Goal: Task Accomplishment & Management: Complete application form

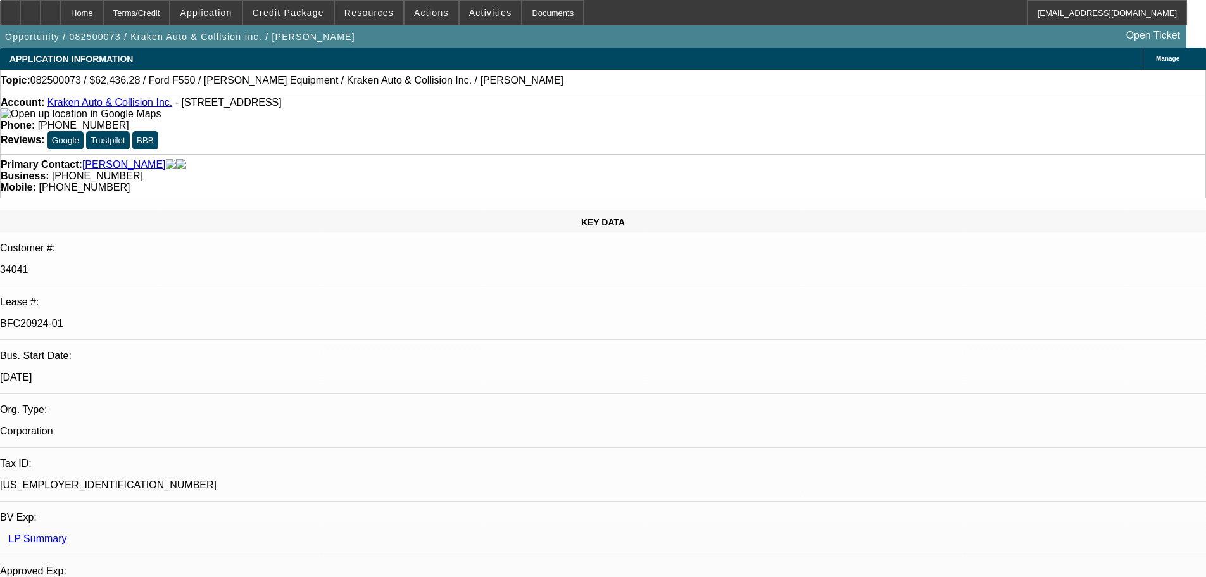
select select "0"
select select "3"
select select "0.1"
select select "4"
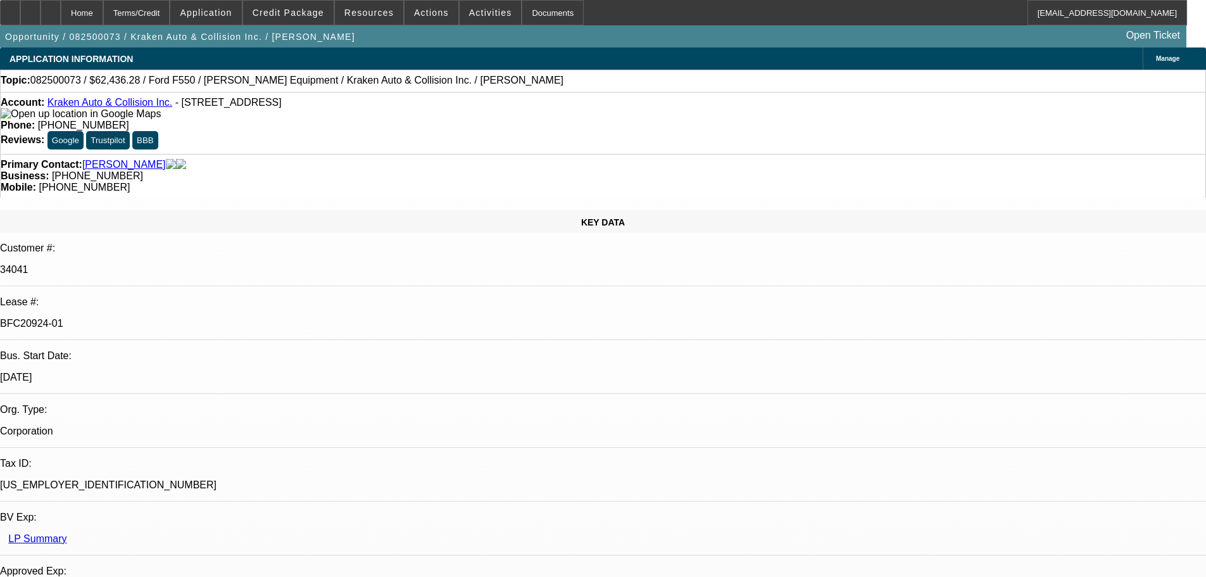
select select "0"
select select "0.1"
select select "4"
select select "0"
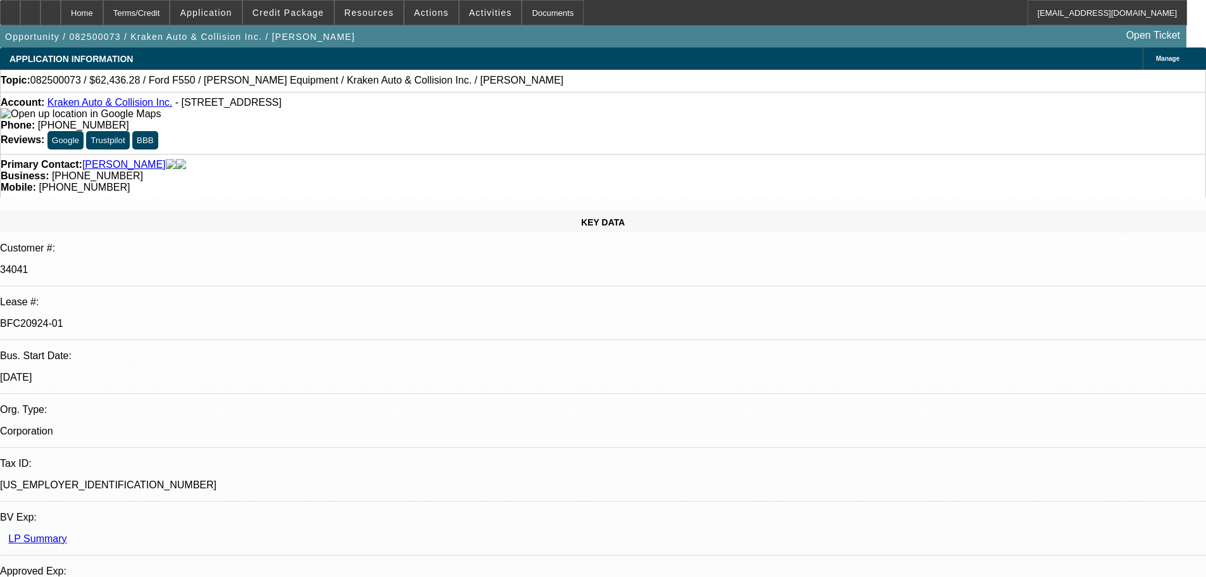
select select "0"
select select "0.1"
select select "4"
select select "0"
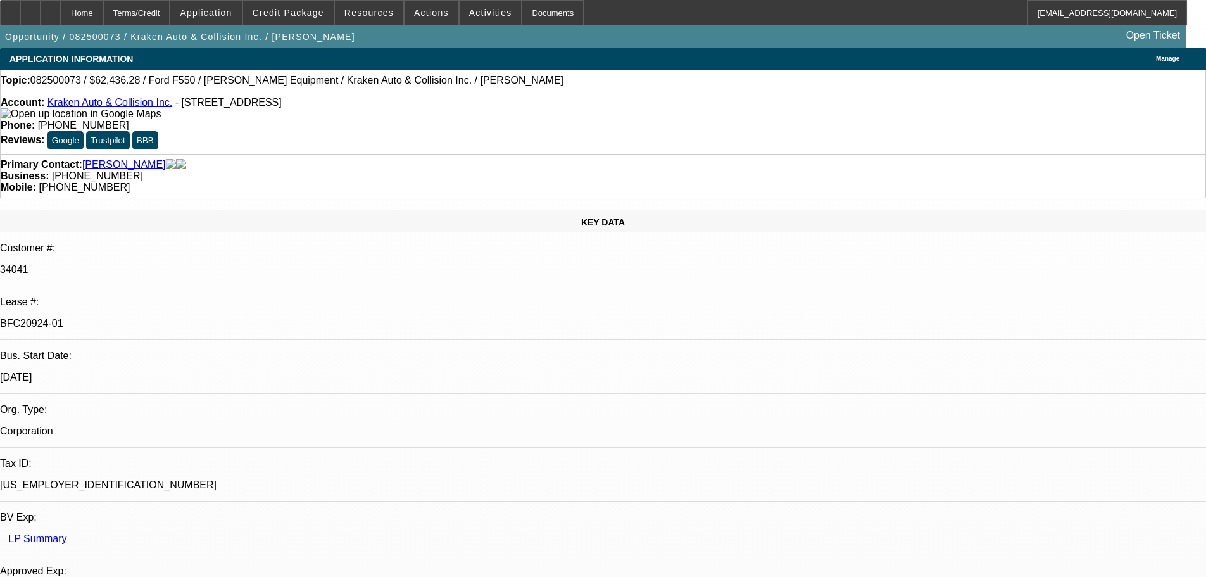
select select "0.1"
select select "4"
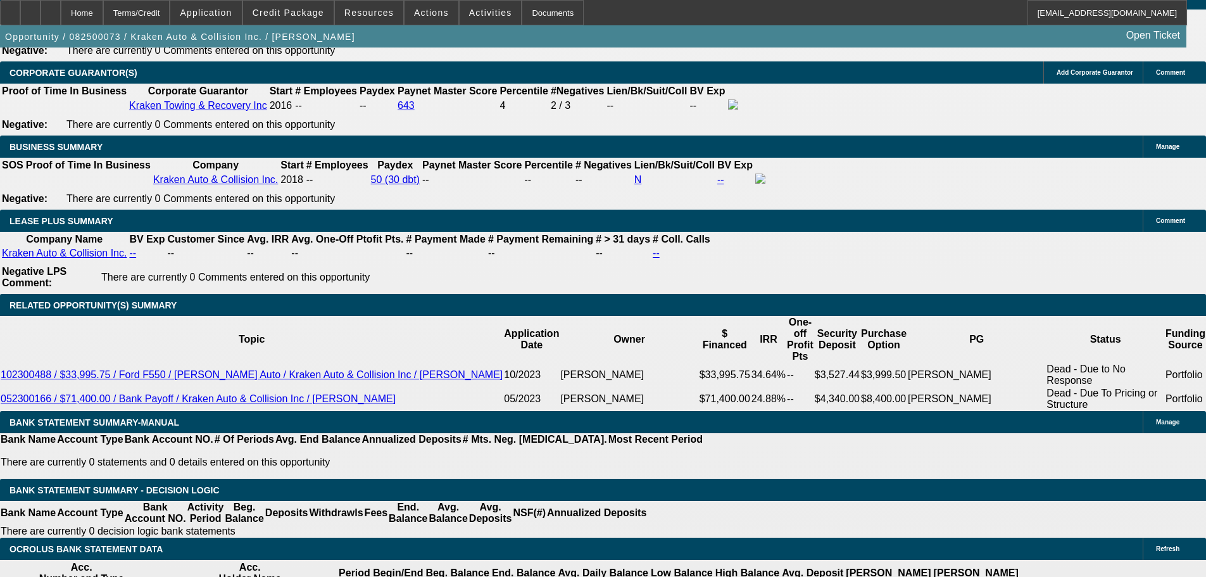
scroll to position [127, 0]
click at [61, 4] on div at bounding box center [51, 12] width 20 height 25
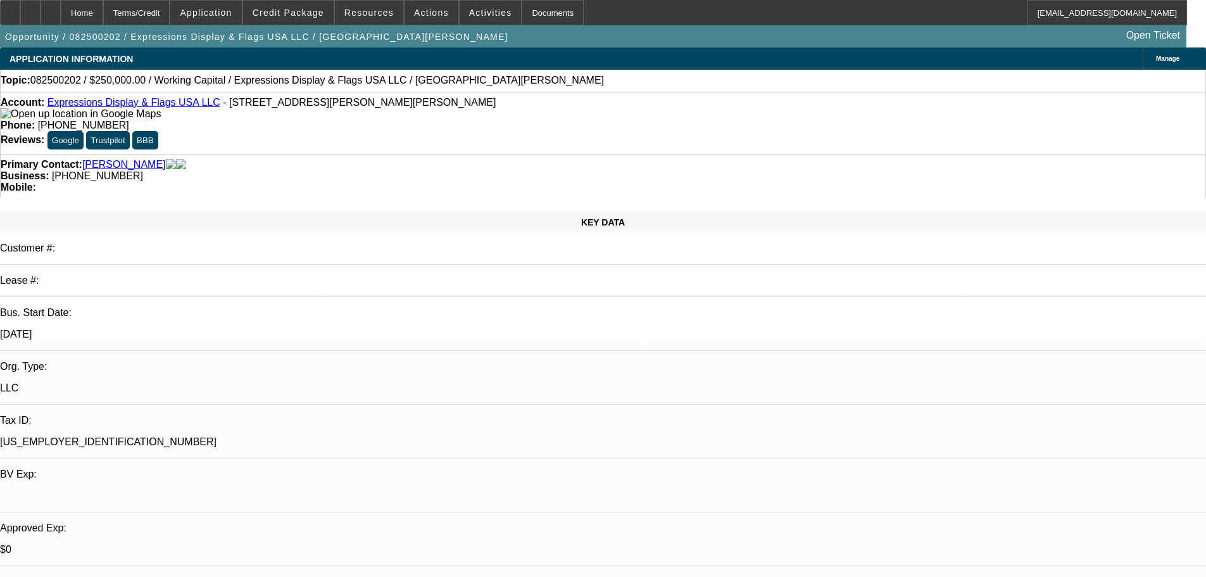
select select "0"
select select "2"
select select "0.1"
select select "4"
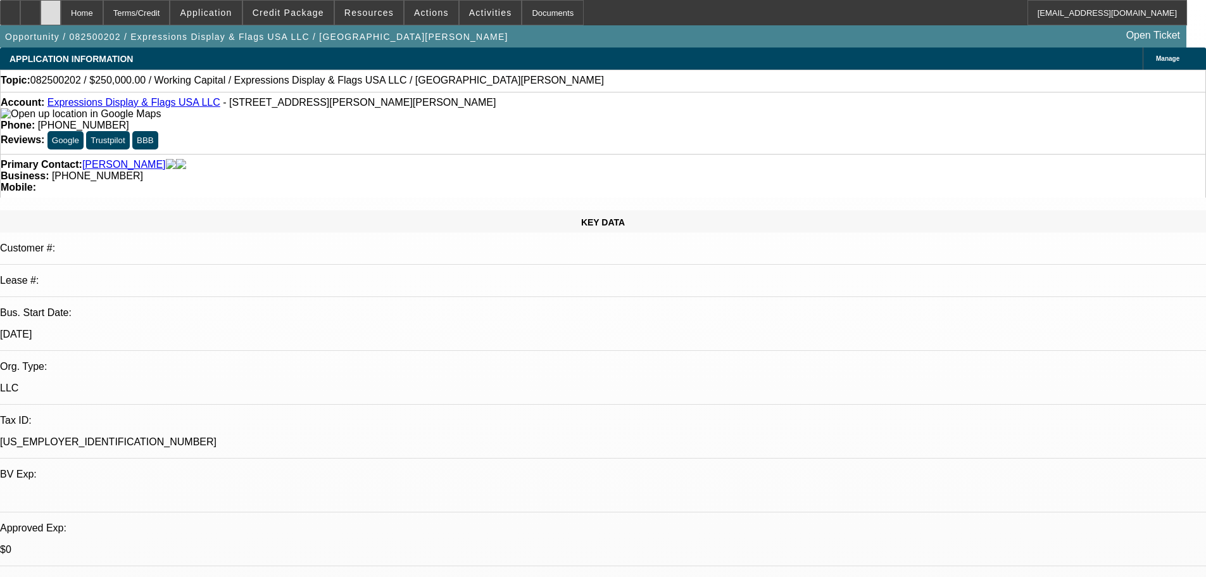
click at [61, 13] on div at bounding box center [51, 12] width 20 height 25
select select "0"
select select "2"
select select "0.1"
select select "1"
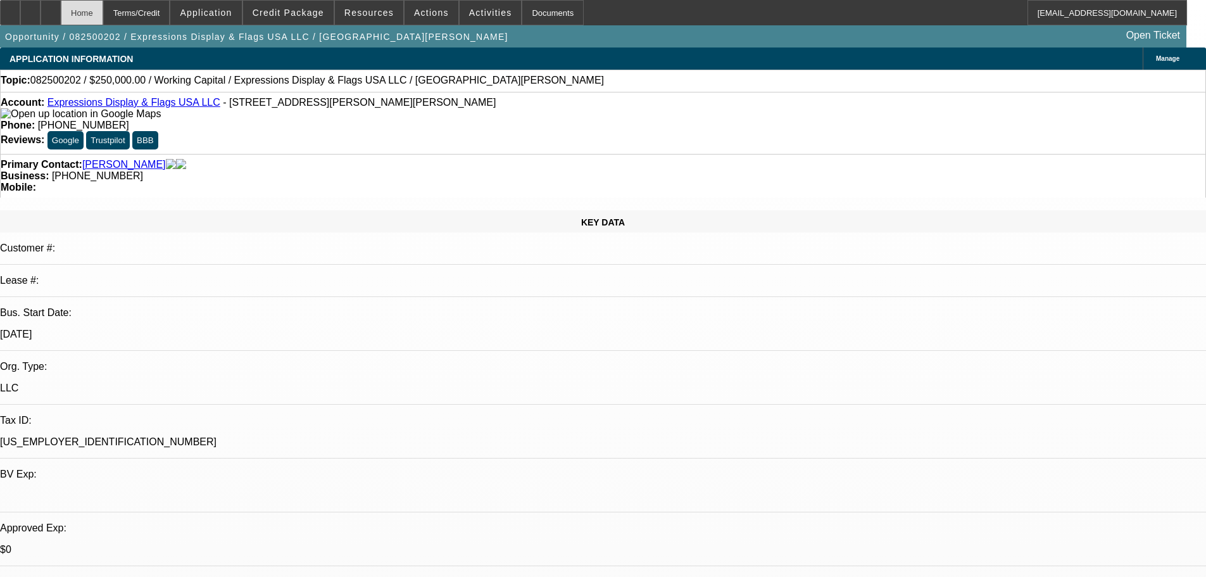
select select "2"
select select "4"
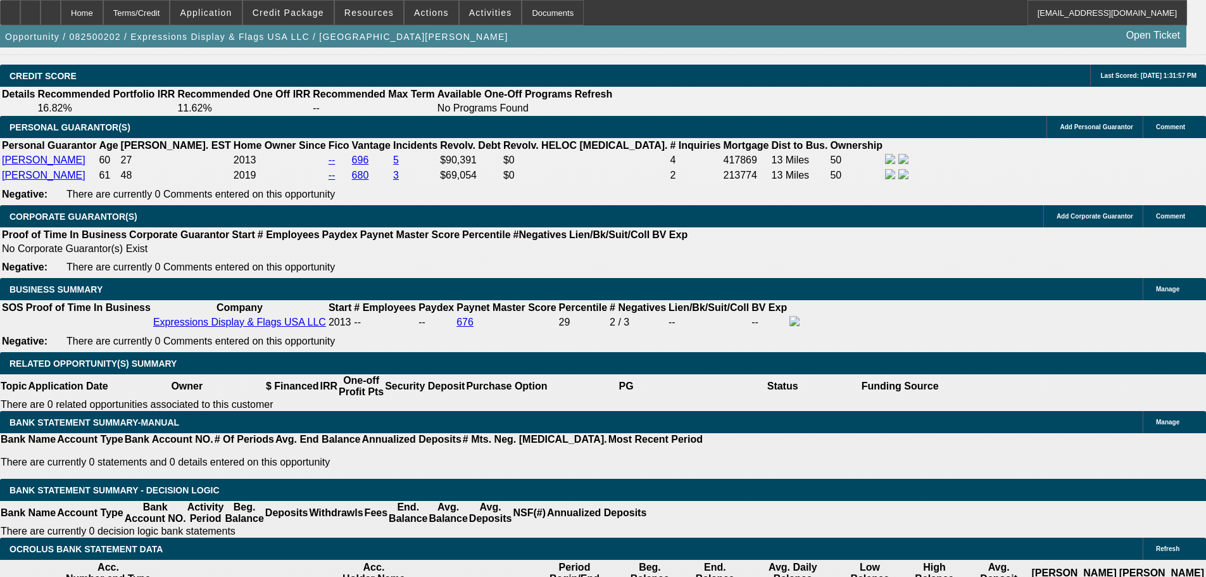
scroll to position [1836, 0]
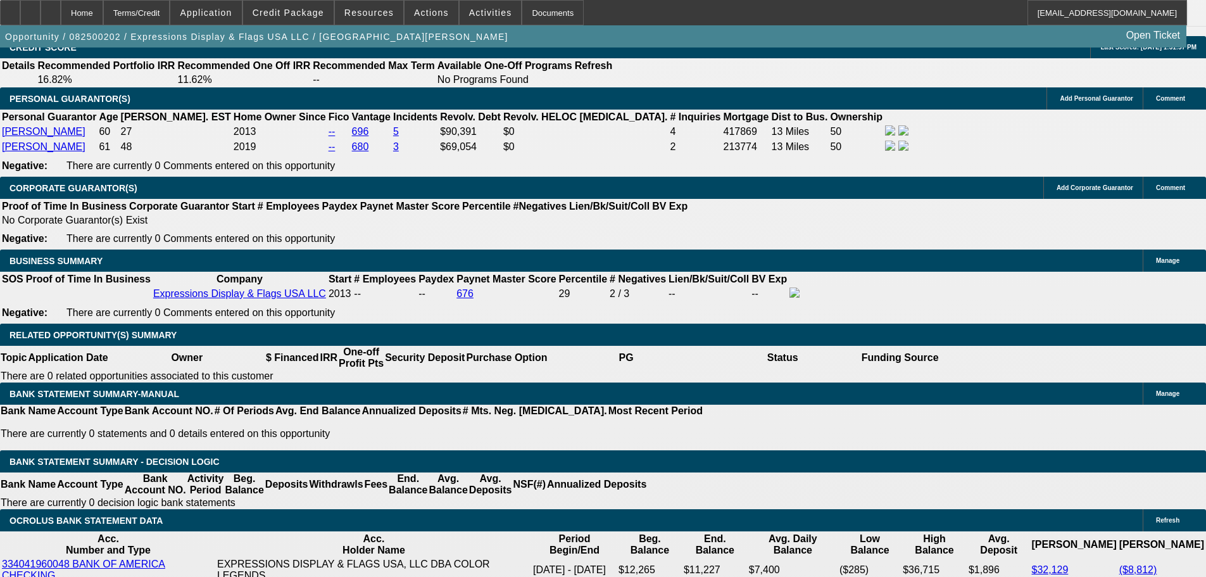
select select "0"
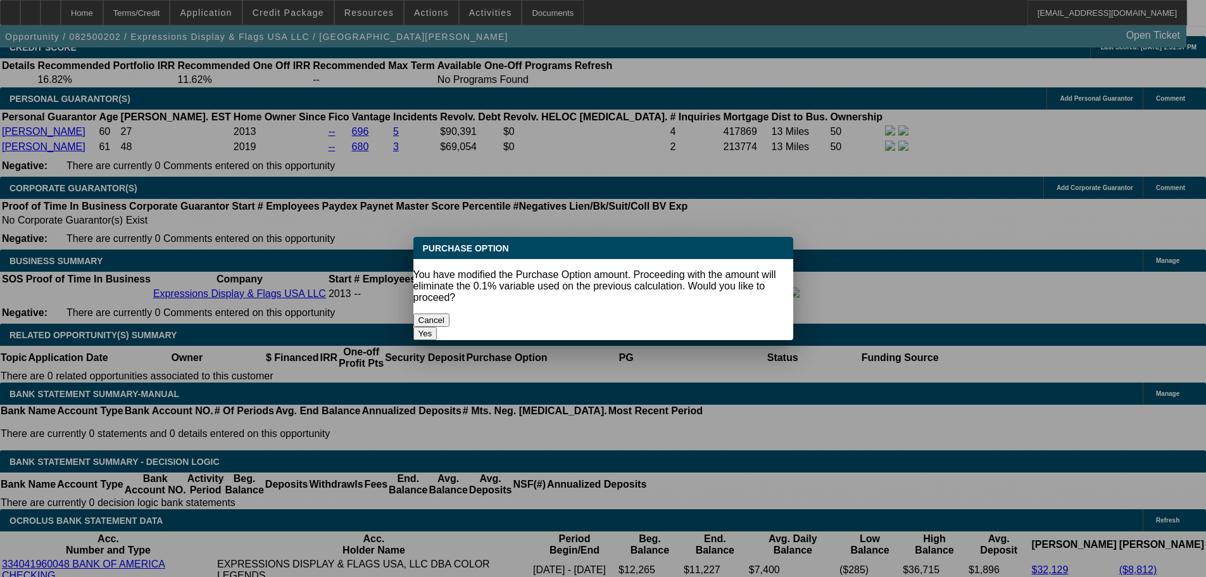
scroll to position [0, 0]
click at [437, 327] on button "Yes" at bounding box center [425, 333] width 24 height 13
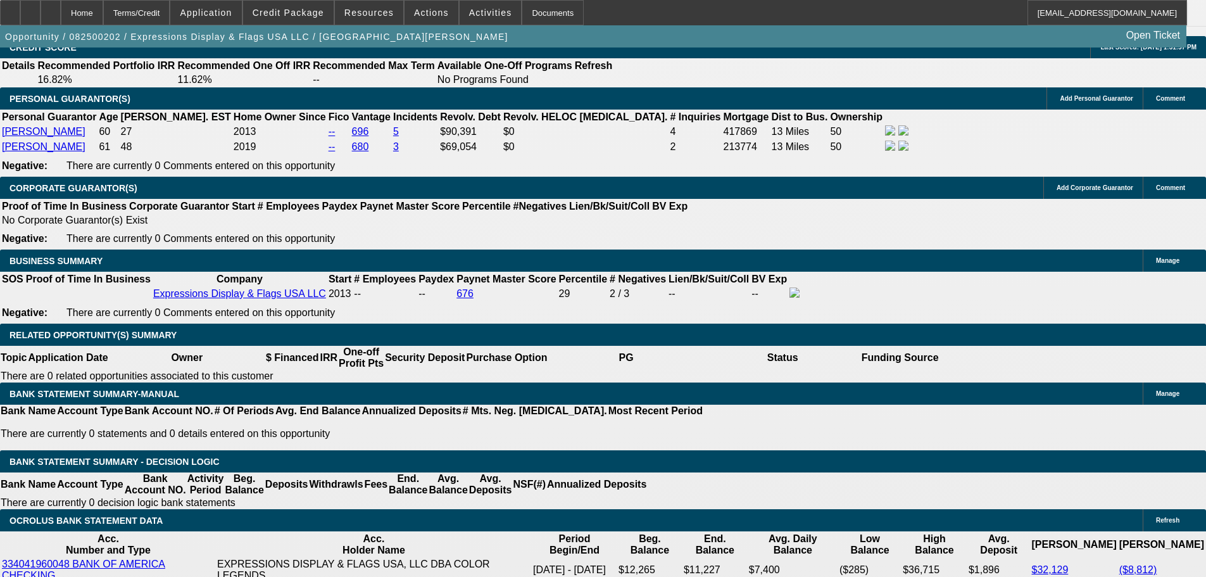
scroll to position [1836, 0]
type input "$0.00"
type input "UNKNOWN"
select select "6"
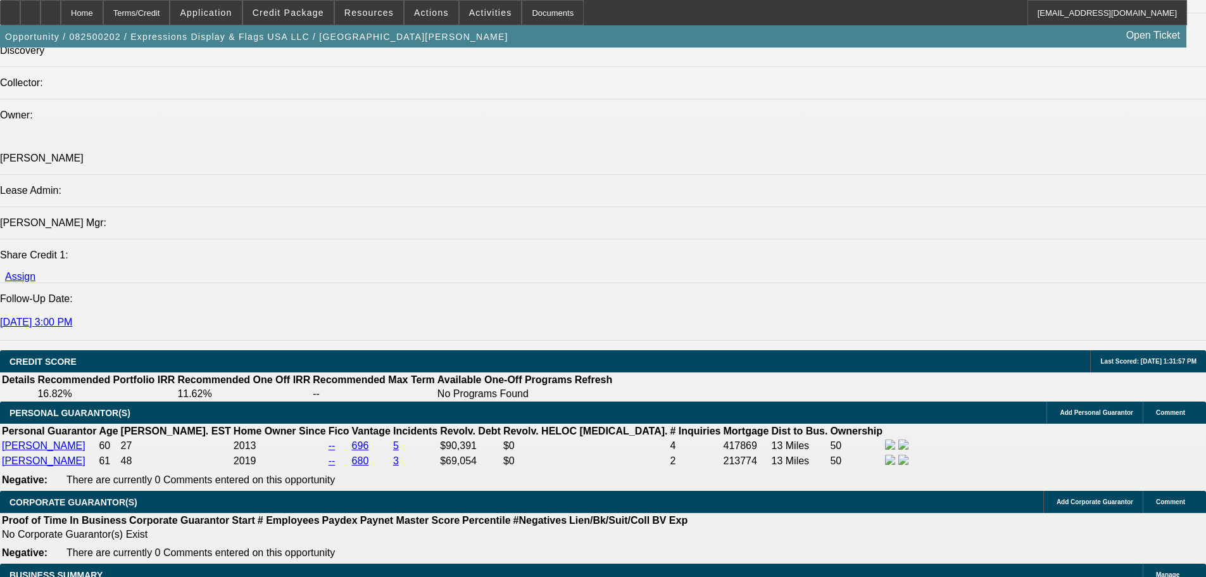
scroll to position [1519, 0]
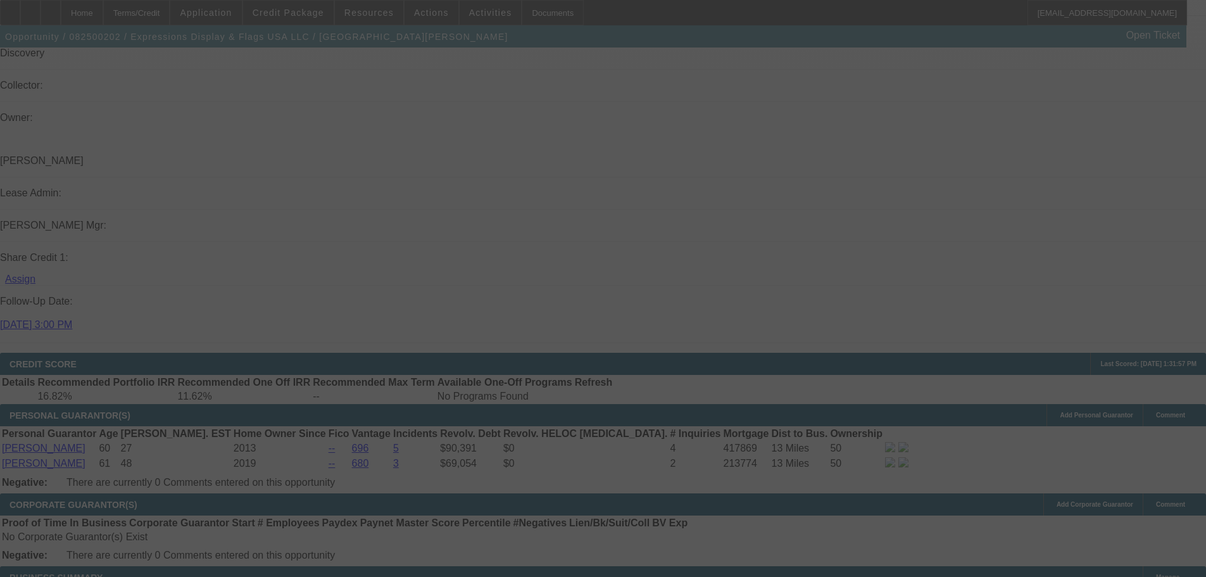
select select "0"
select select "2"
select select "0"
select select "6"
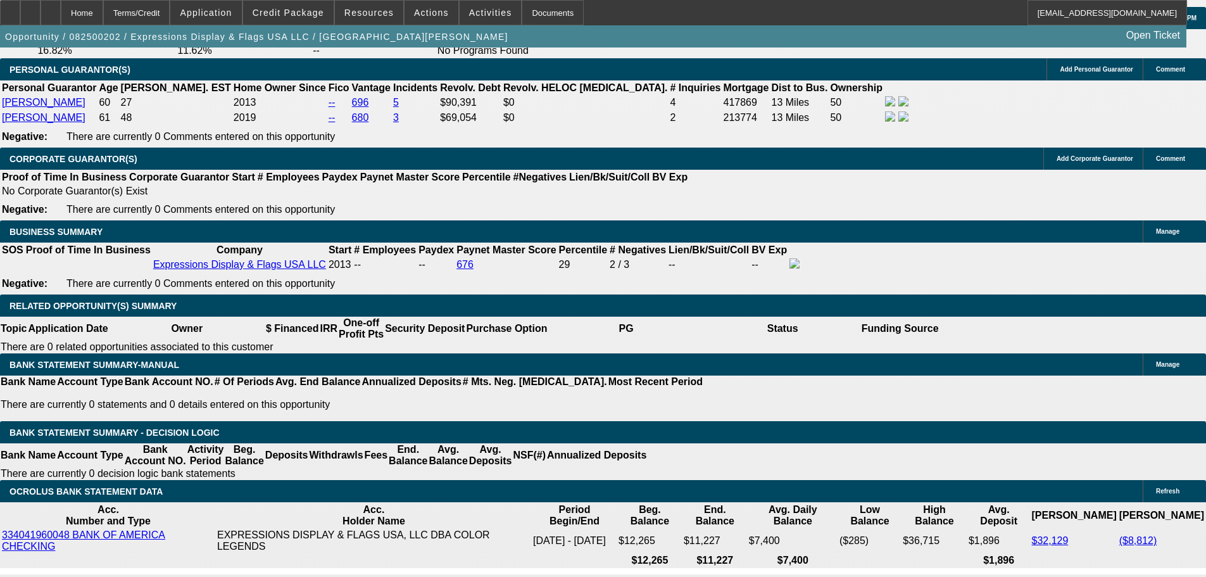
scroll to position [1836, 0]
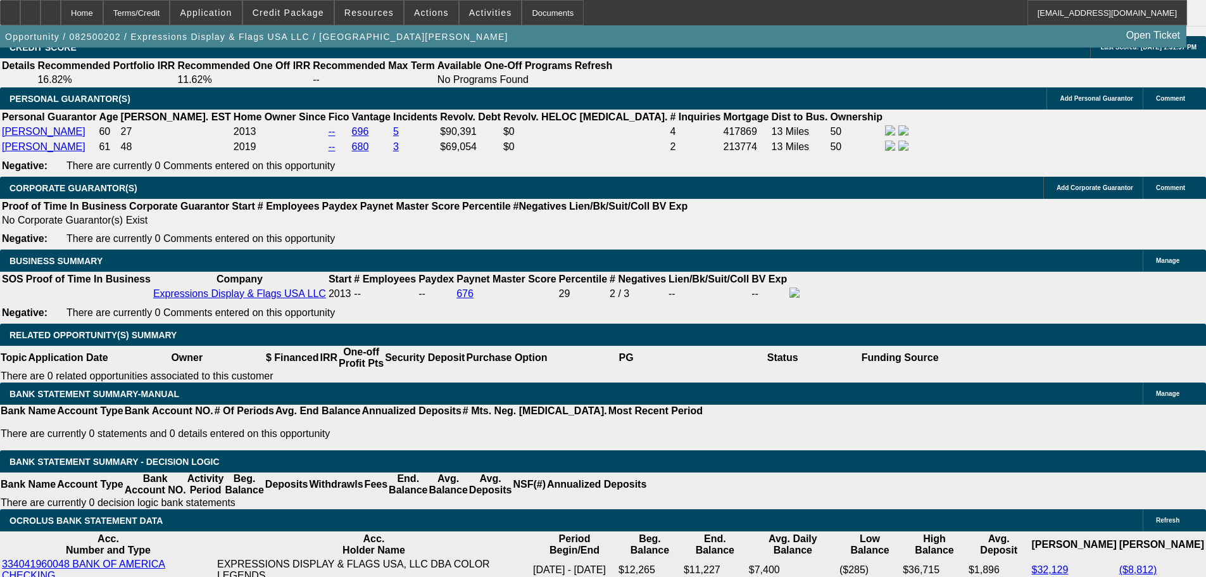
select select "0"
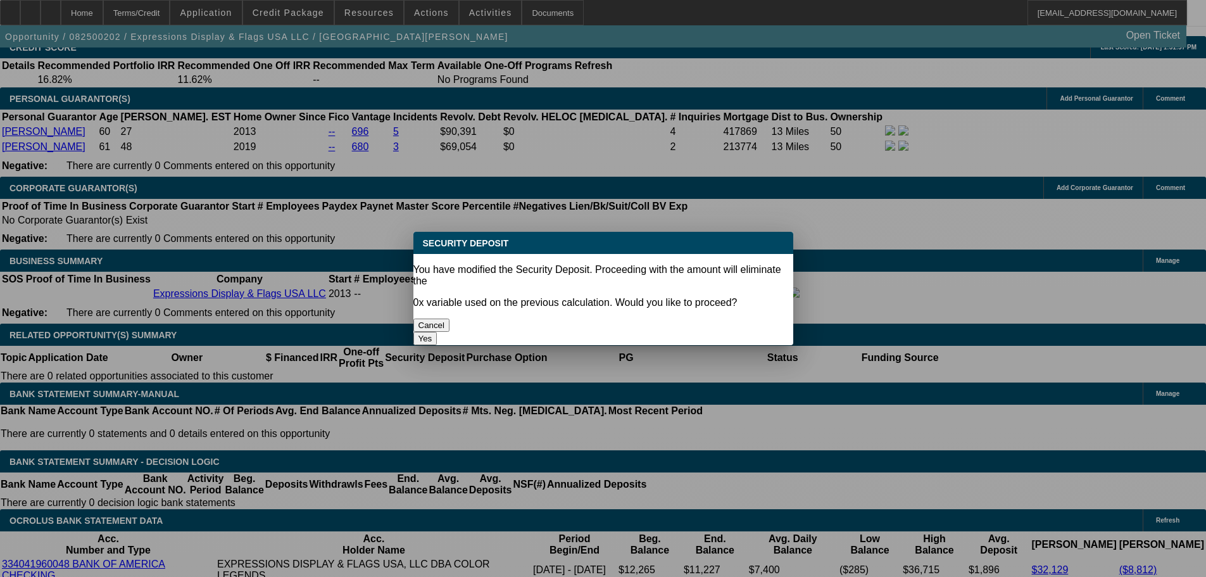
scroll to position [0, 0]
click at [437, 332] on button "Yes" at bounding box center [425, 338] width 24 height 13
type input "$0.00"
type input "UNKNOWN"
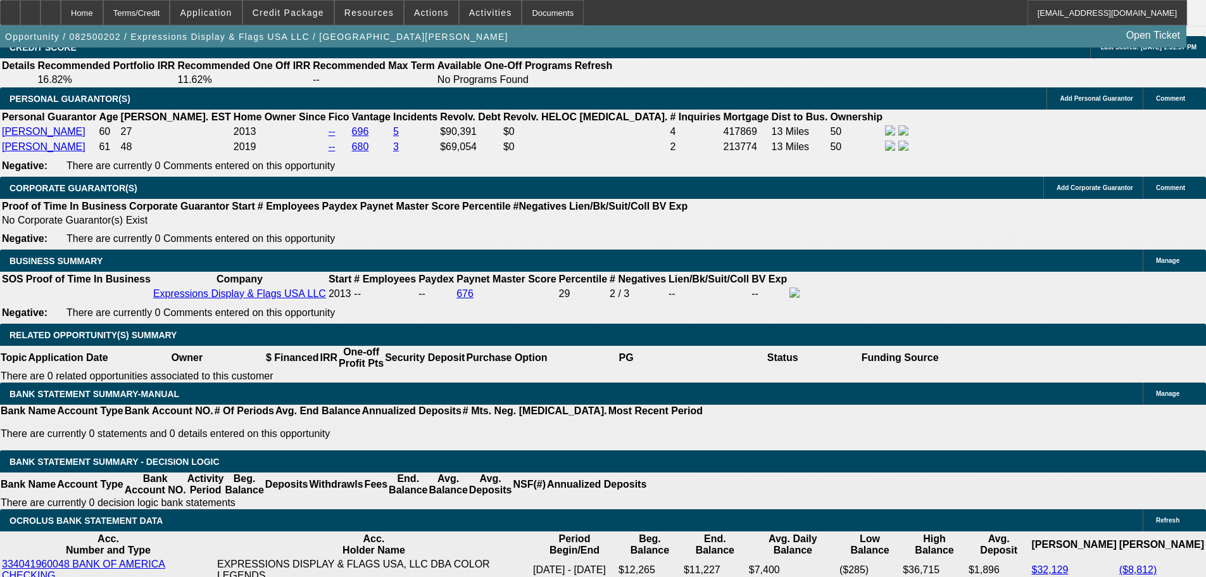
scroll to position [1583, 0]
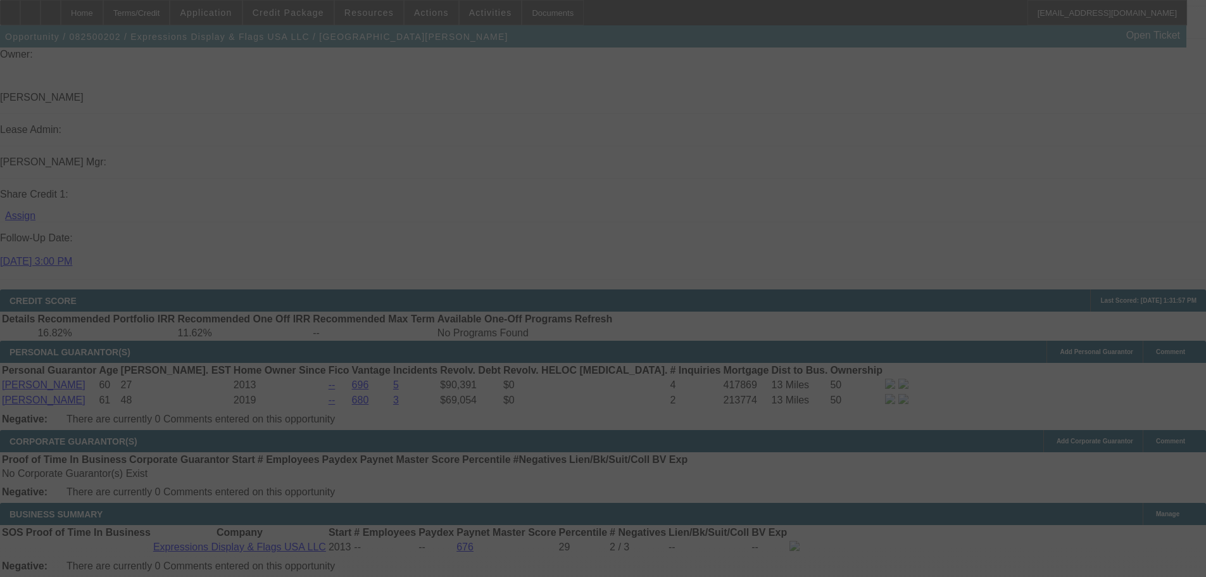
select select "0"
select select "2"
select select "0"
select select "6"
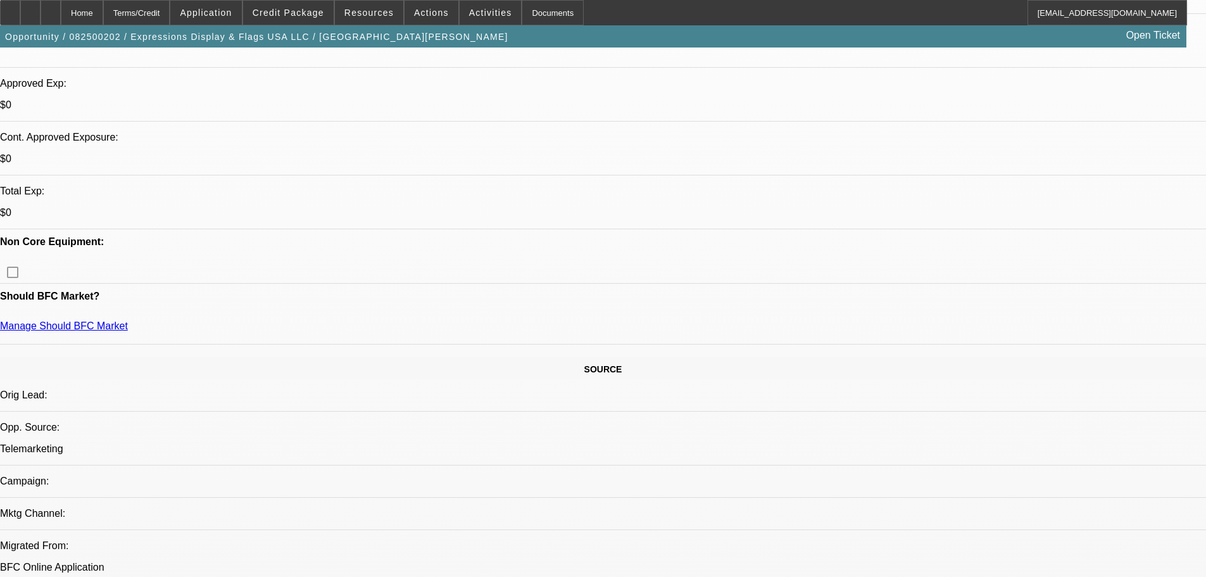
scroll to position [443, 0]
click at [299, 12] on span "Credit Package" at bounding box center [289, 13] width 72 height 10
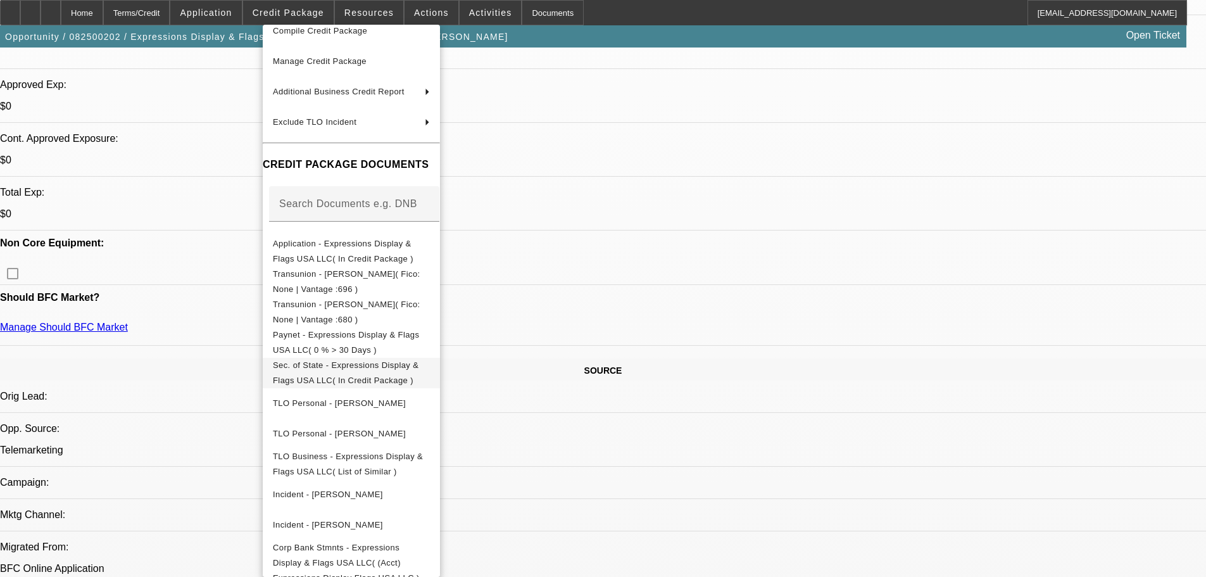
scroll to position [75, 0]
click at [870, 372] on div at bounding box center [603, 288] width 1206 height 577
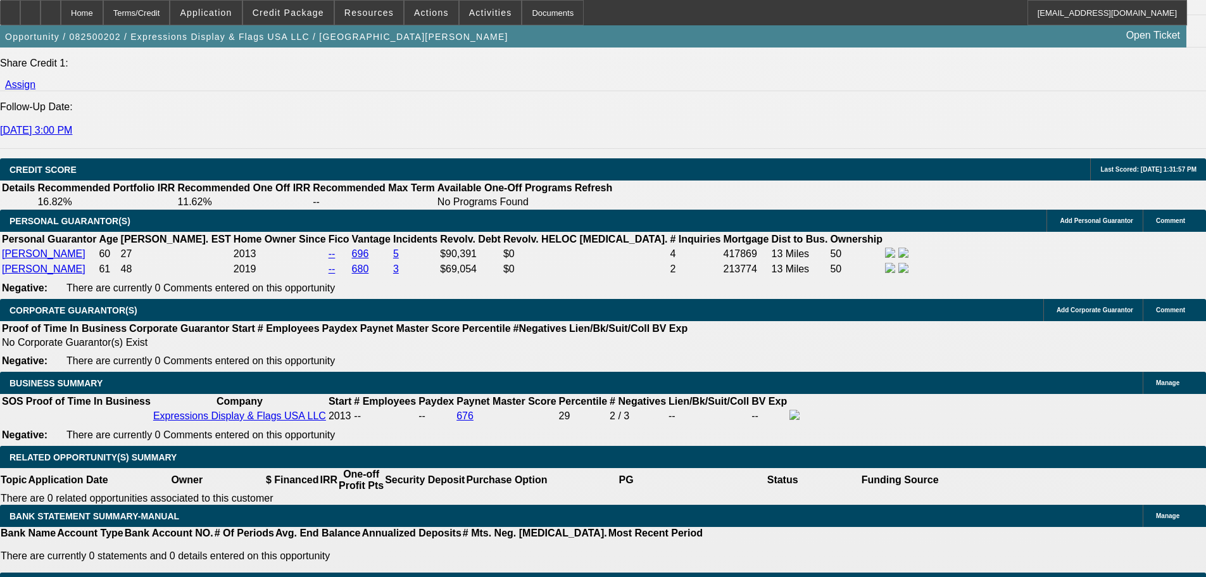
scroll to position [1709, 0]
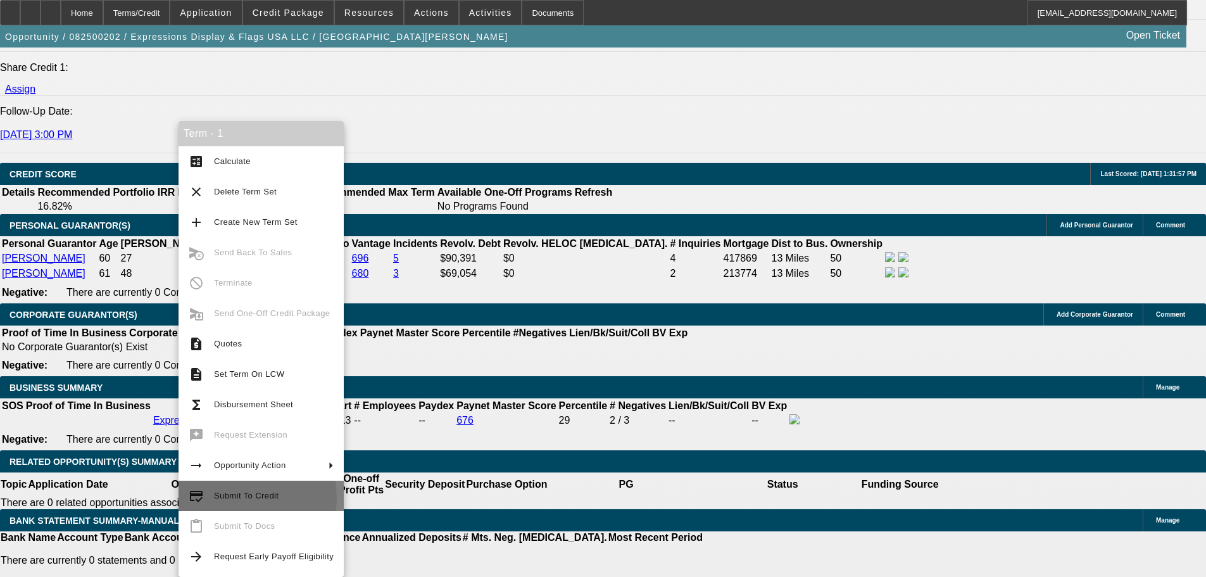
click at [237, 498] on span "Submit To Credit" at bounding box center [246, 495] width 65 height 9
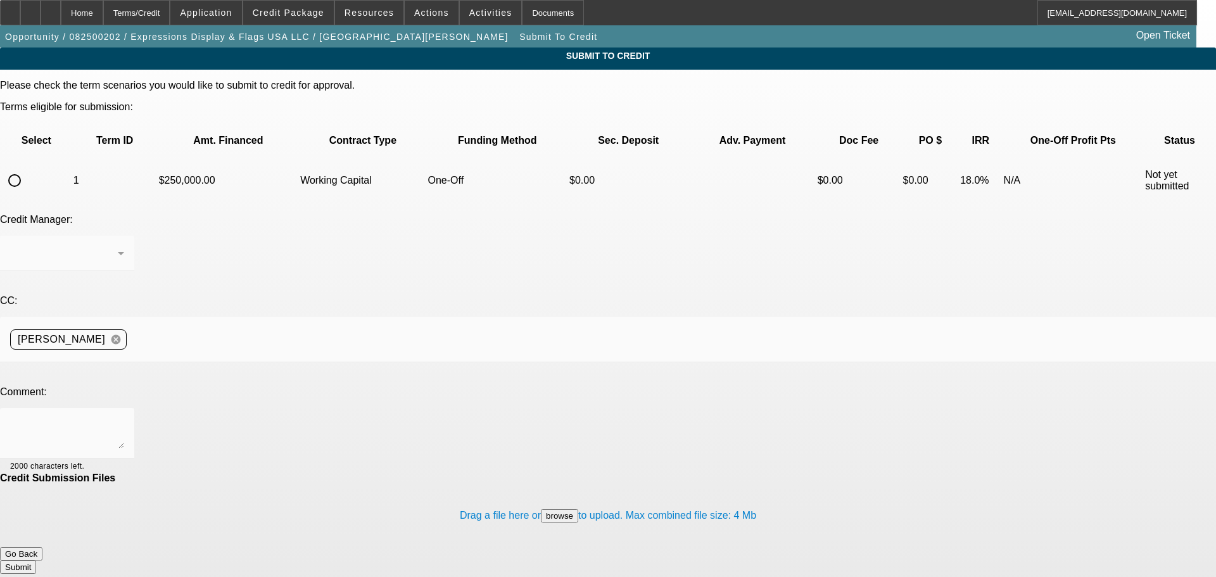
click at [27, 168] on input "radio" at bounding box center [14, 180] width 25 height 25
radio input "true"
click at [247, 293] on div at bounding box center [608, 288] width 1216 height 577
click at [124, 418] on textarea at bounding box center [67, 433] width 114 height 30
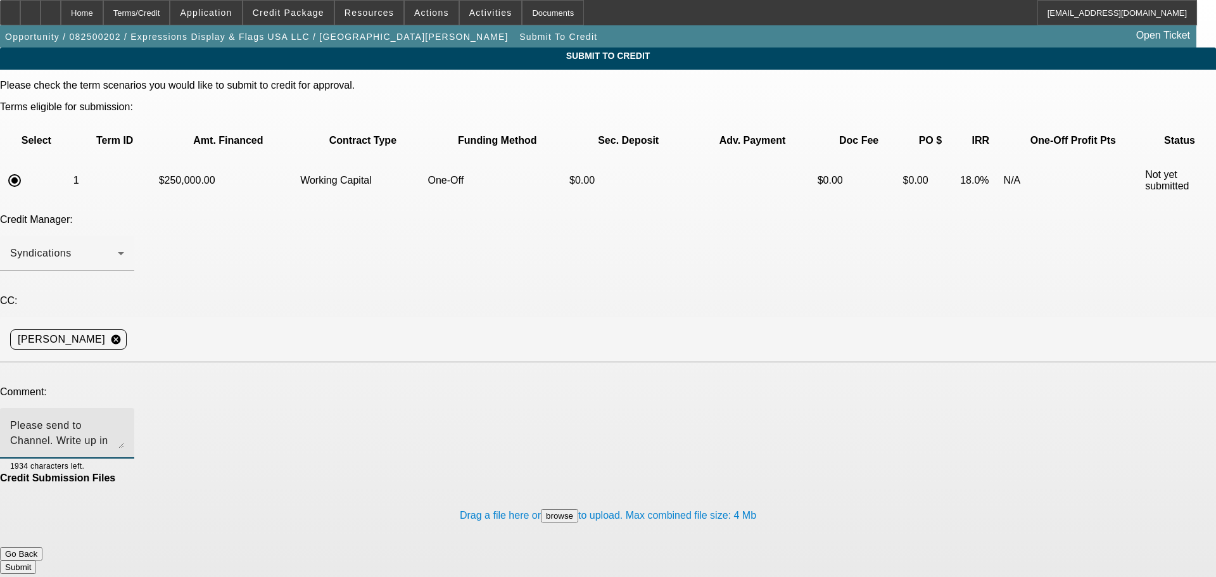
type textarea "Please send to Channel. Write up in additional comments. Thank you"
click at [465, 214] on div "Credit Manager: Syndications" at bounding box center [608, 249] width 1216 height 71
click at [36, 560] on button "Submit" at bounding box center [18, 566] width 36 height 13
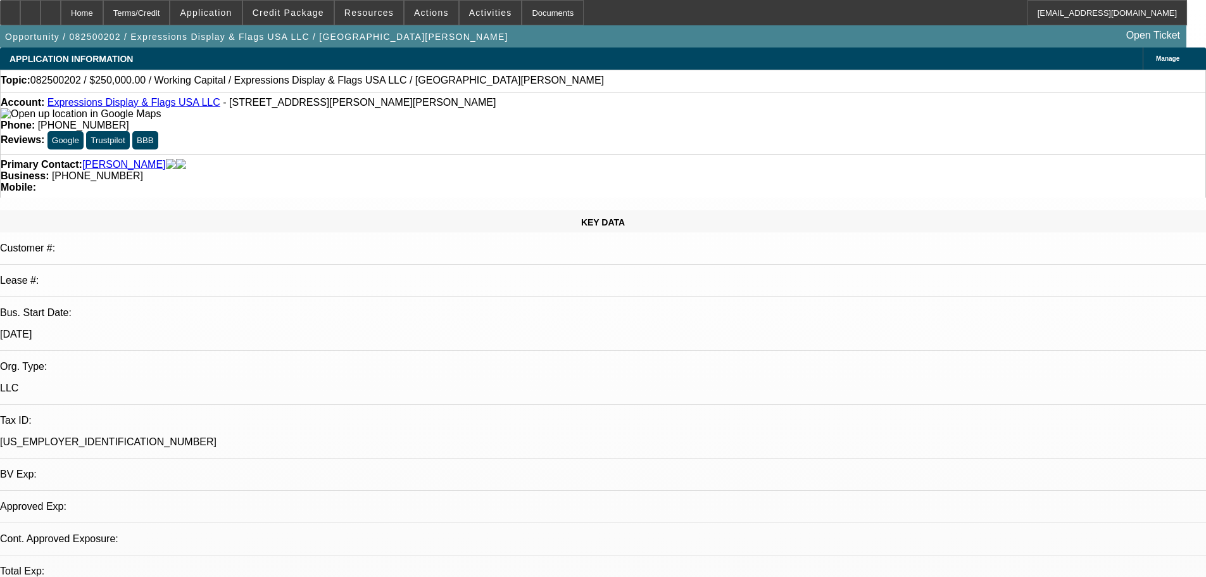
select select "0"
select select "2"
select select "0"
select select "6"
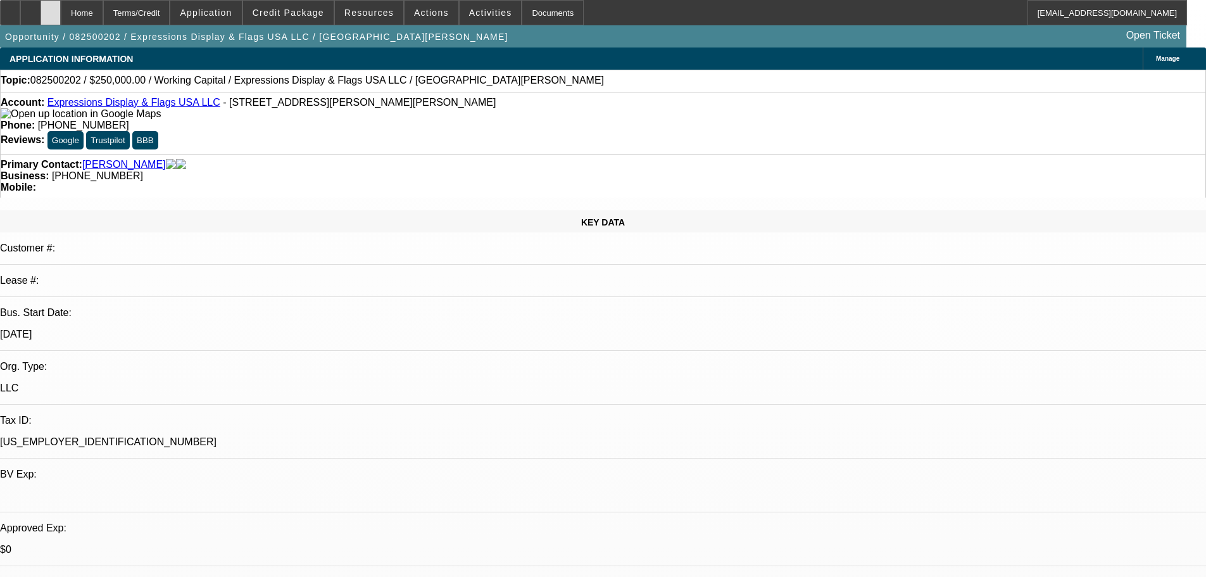
click at [61, 15] on div at bounding box center [51, 12] width 20 height 25
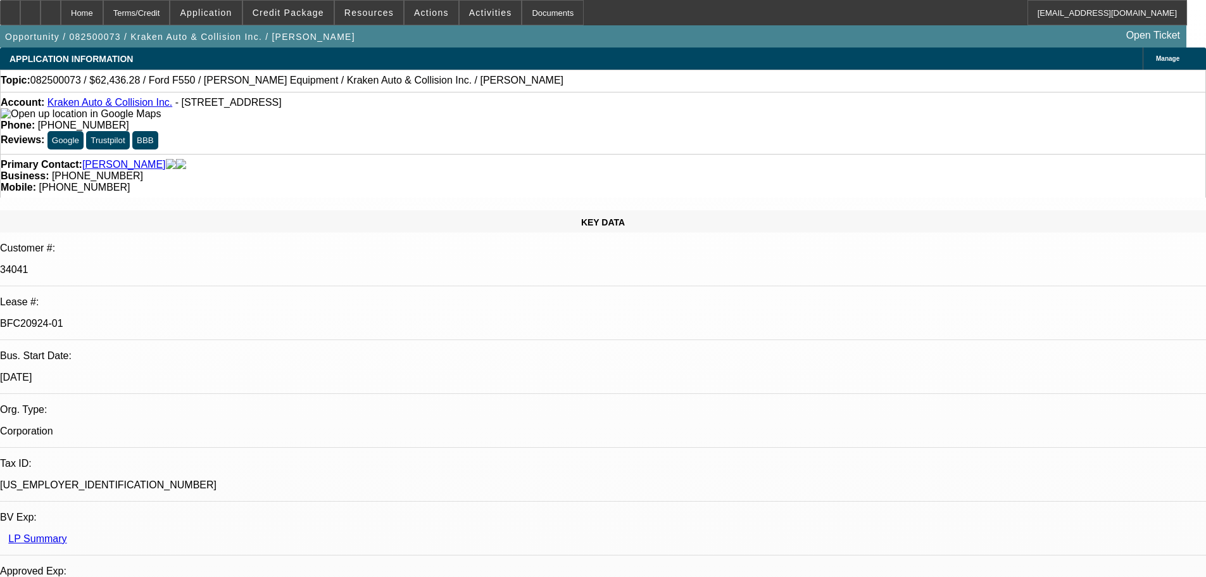
select select "0"
select select "3"
select select "0.1"
select select "4"
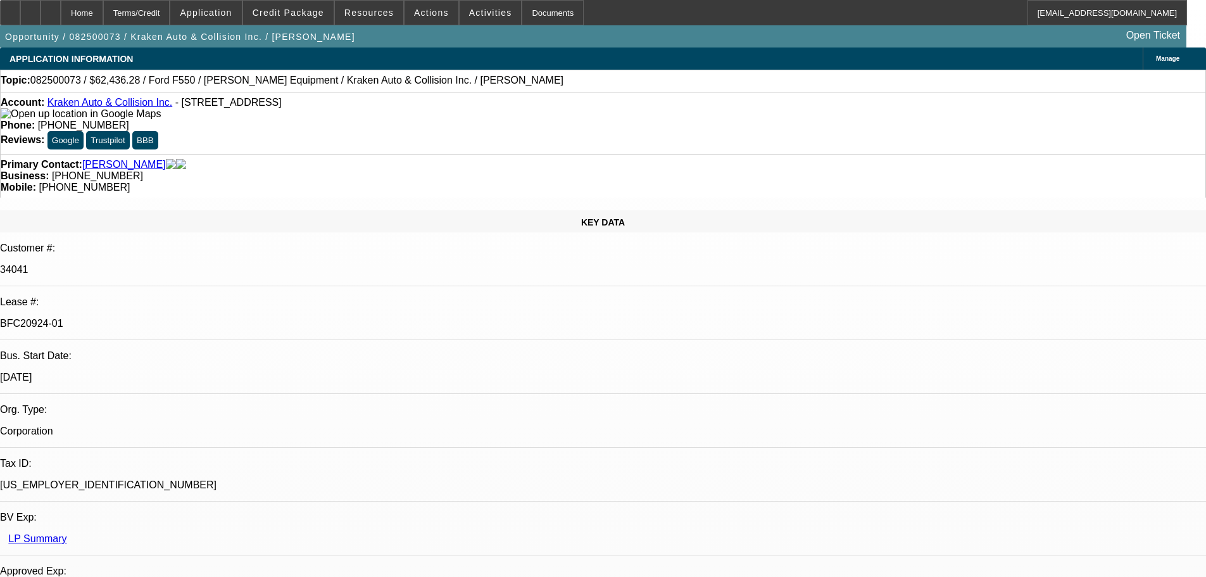
select select "0"
select select "0.1"
select select "4"
select select "0"
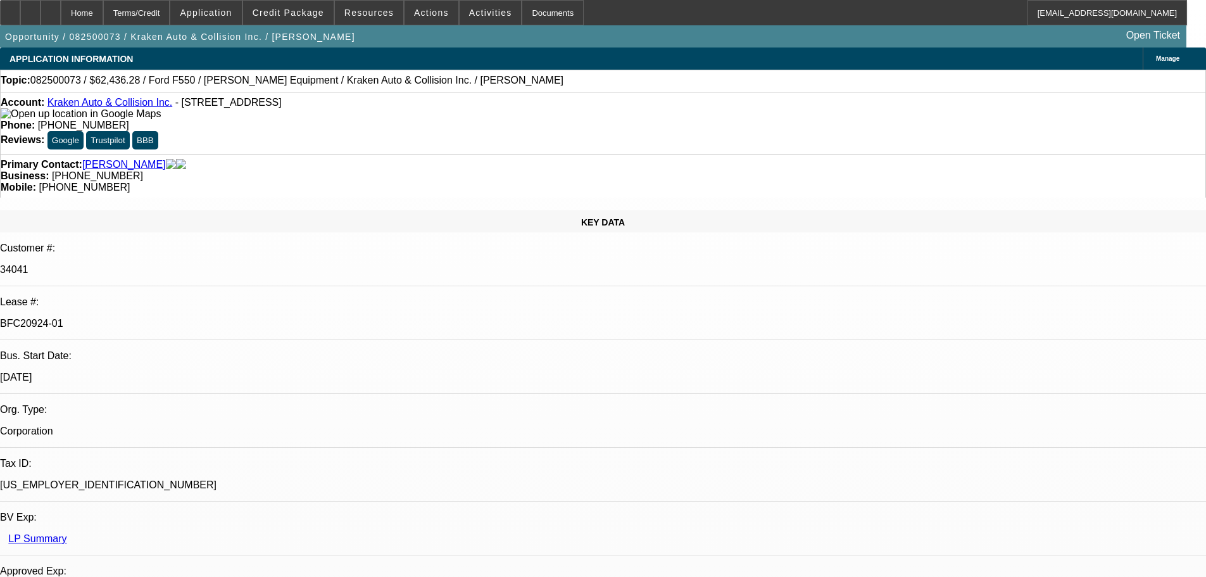
select select "0"
select select "0.1"
select select "4"
select select "0"
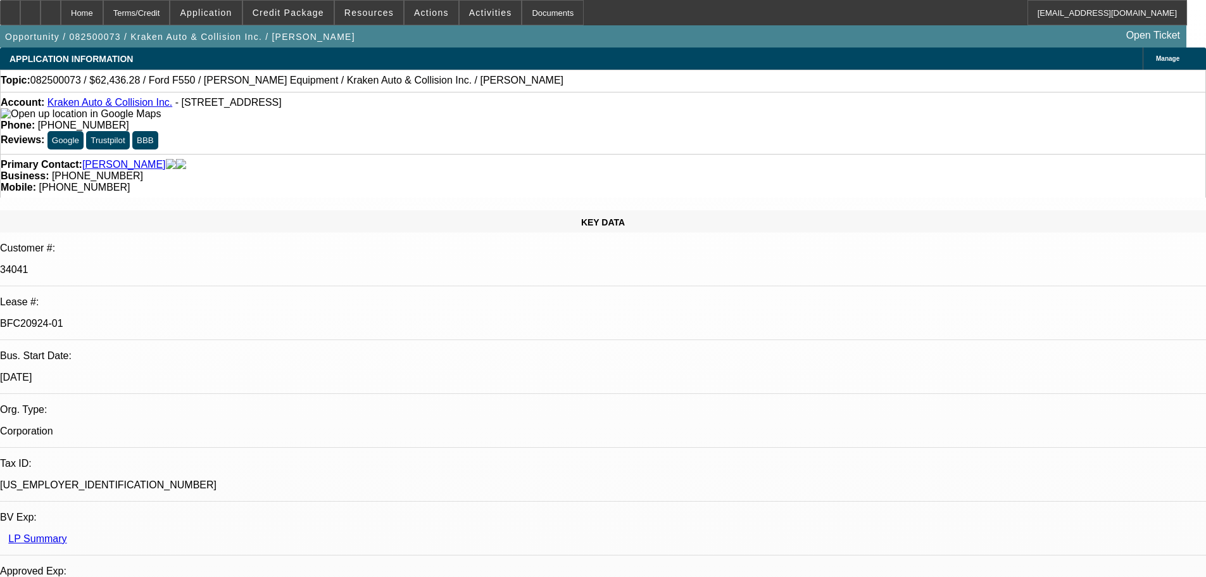
select select "0.1"
select select "4"
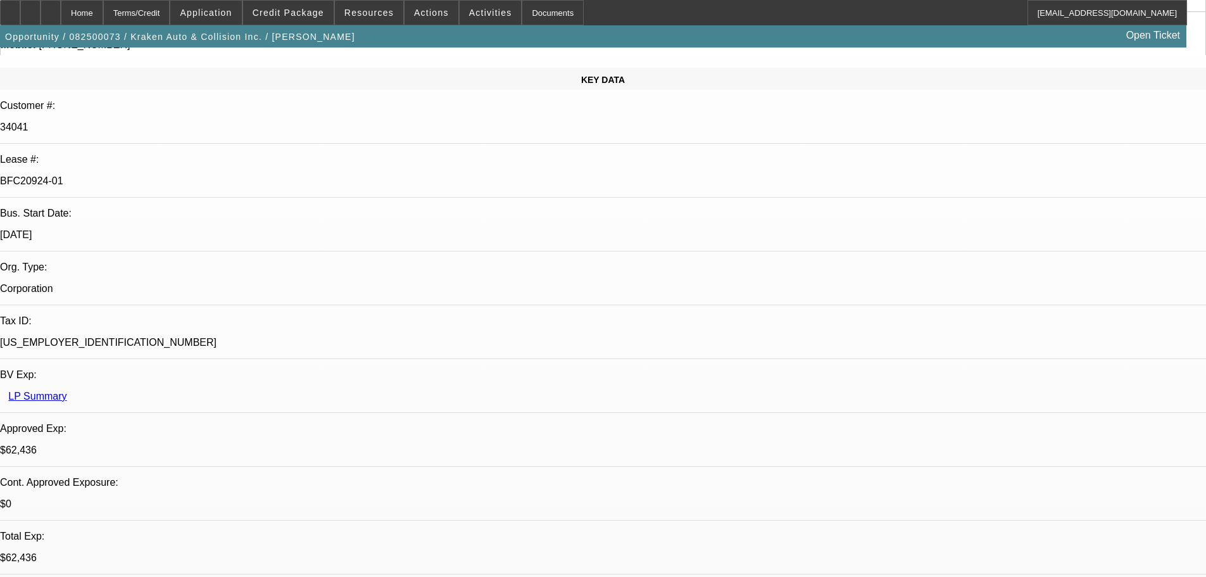
scroll to position [0, 0]
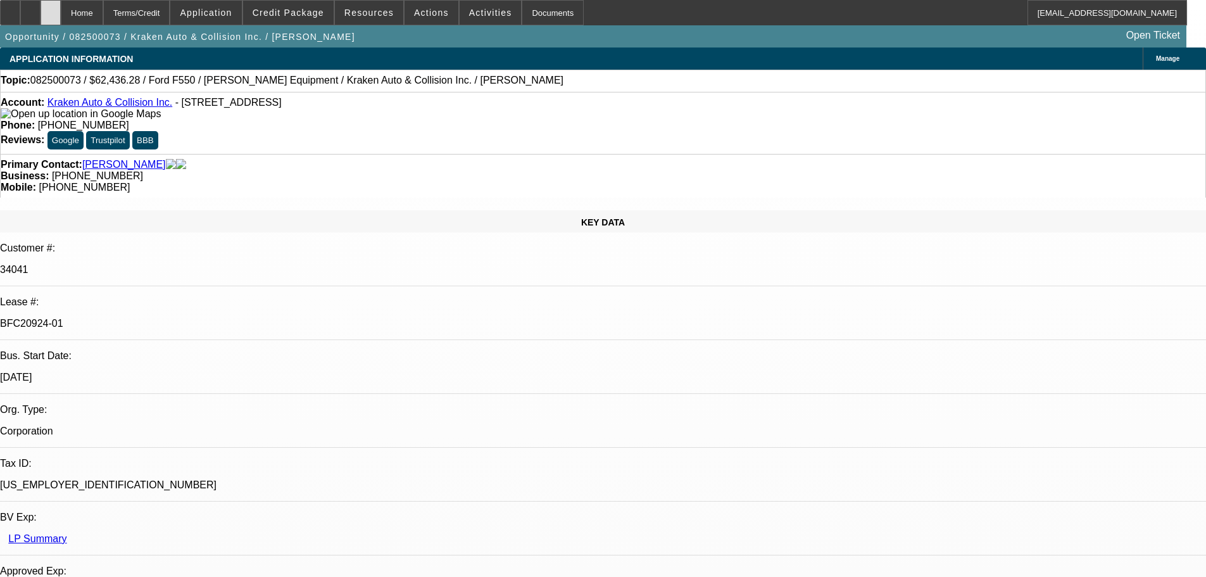
click at [61, 12] on div at bounding box center [51, 12] width 20 height 25
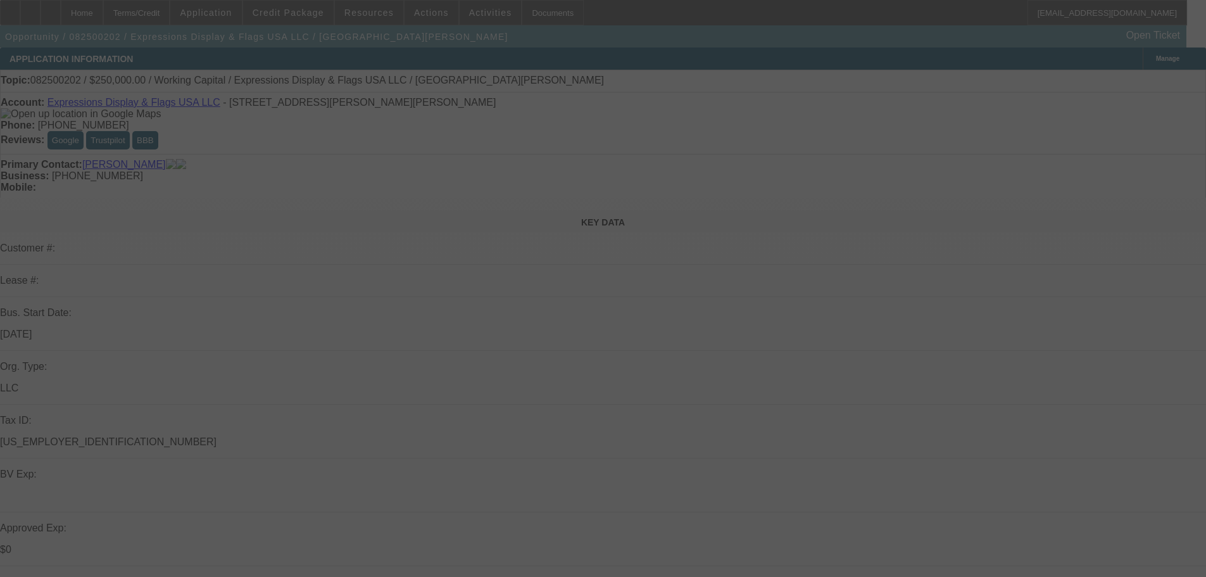
select select "0"
select select "2"
select select "0"
select select "6"
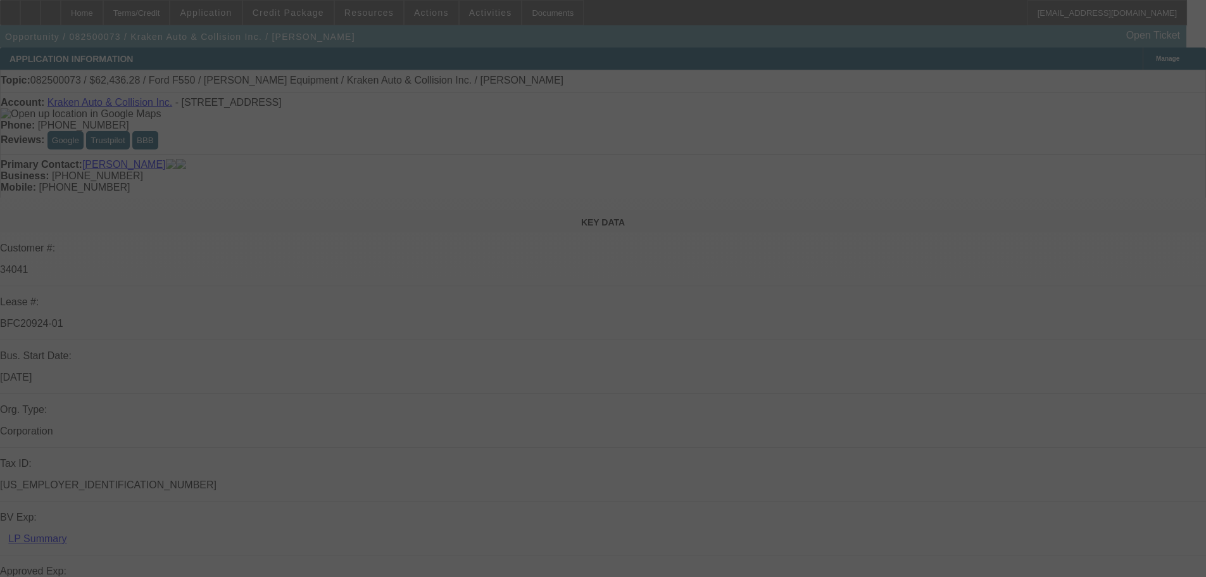
select select "0"
select select "3"
select select "0.1"
select select "4"
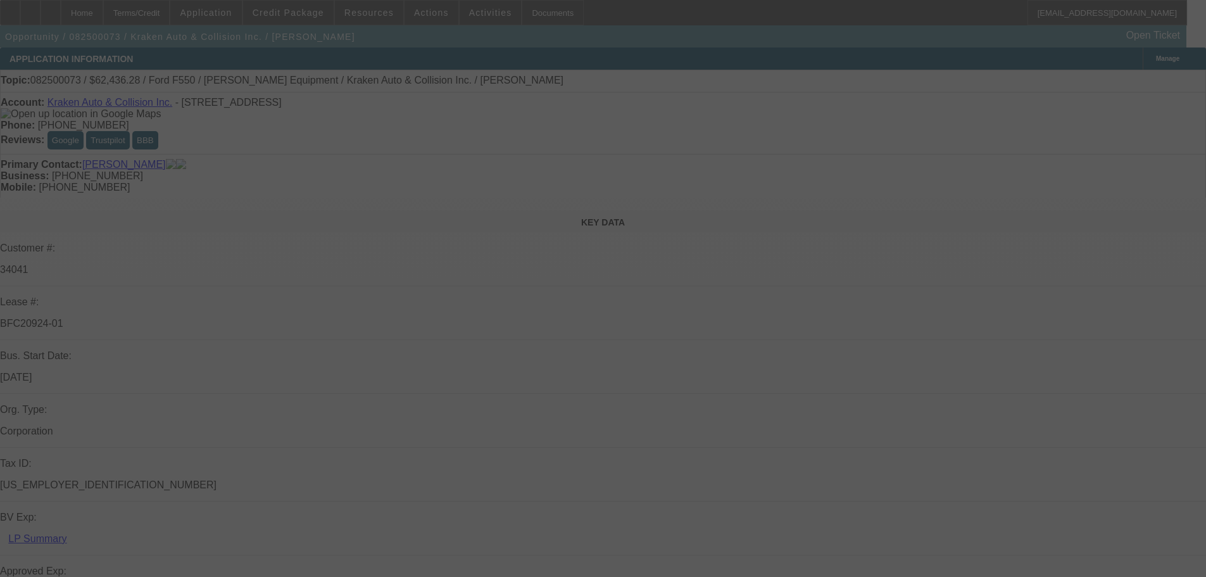
select select "0"
select select "0.1"
select select "4"
select select "0"
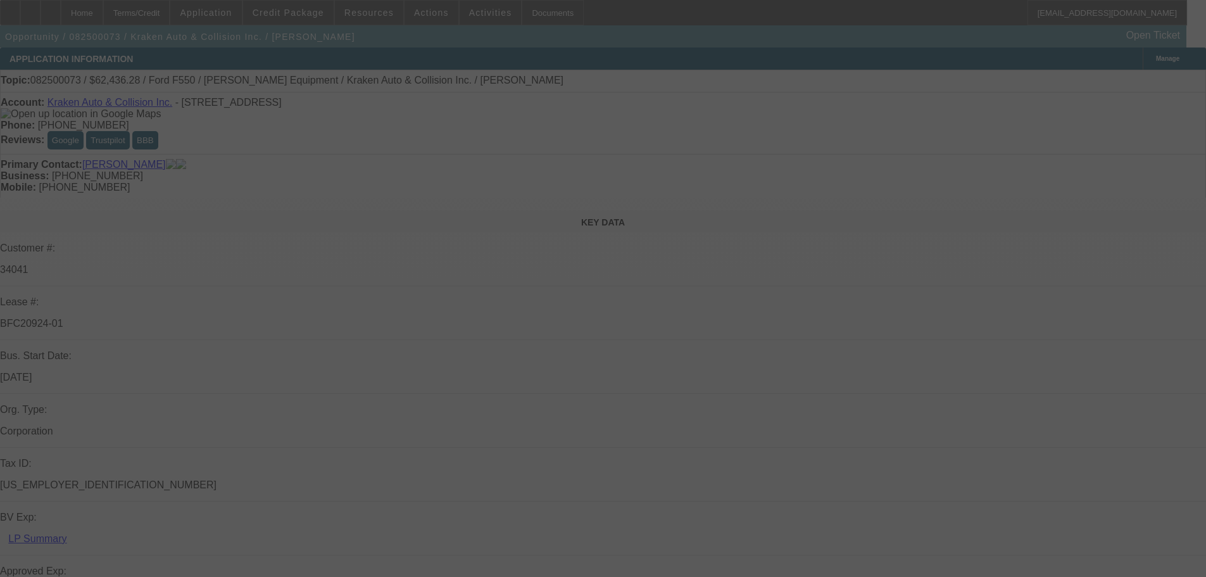
select select "0"
select select "0.1"
select select "4"
select select "0"
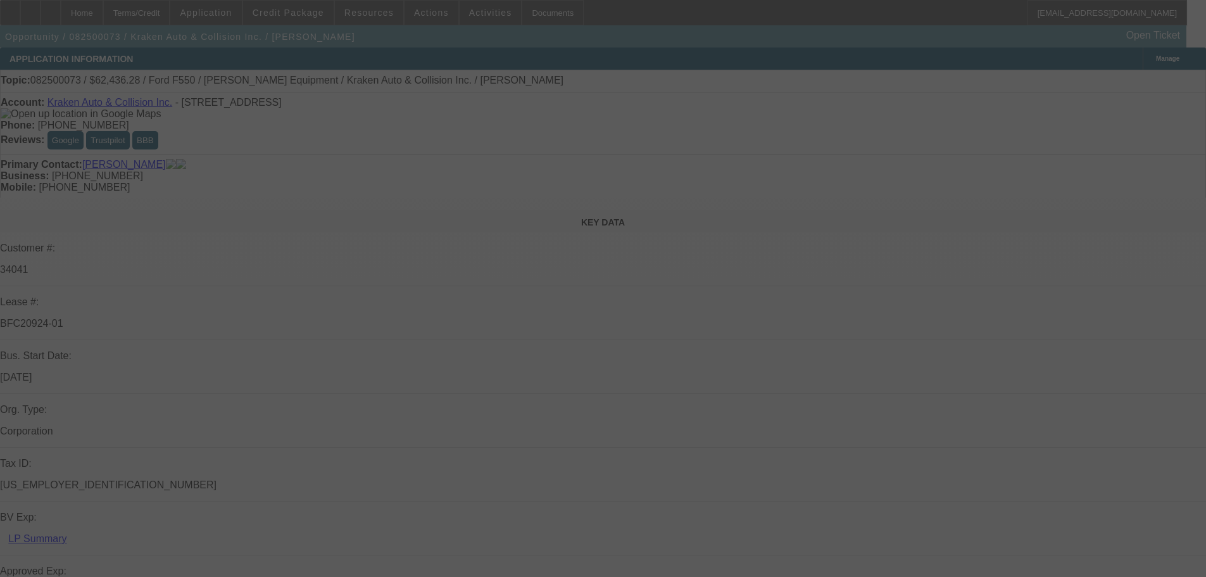
select select "0.1"
select select "4"
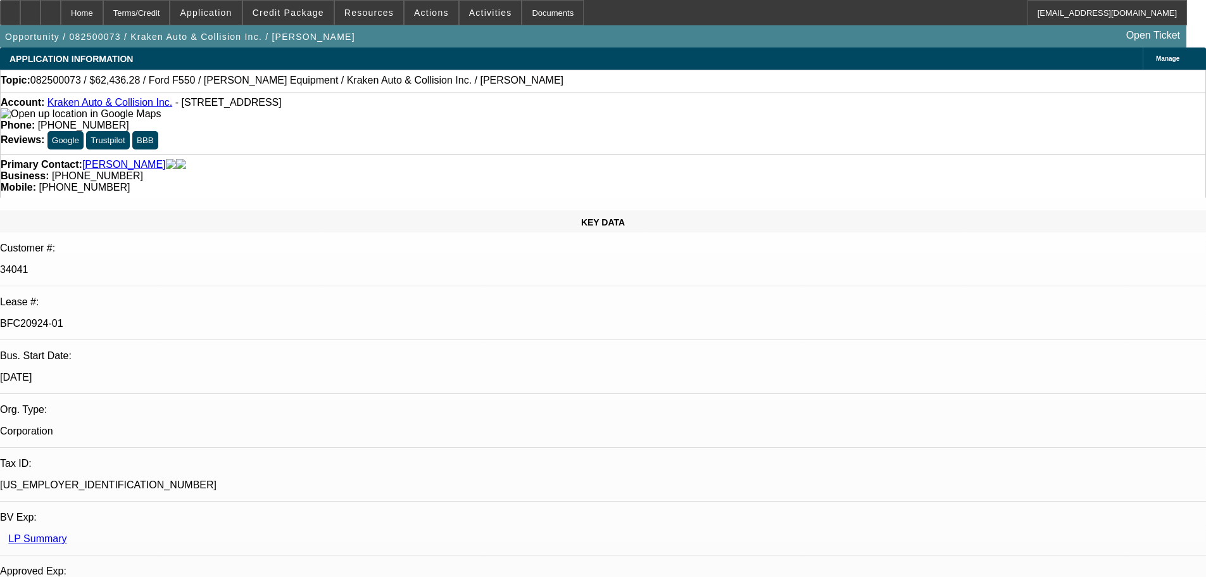
click at [516, 92] on div "Topic: 082500073 / $62,436.28 / Ford F550 / Nussbaum Equipment / Kraken Auto & …" at bounding box center [603, 81] width 1206 height 22
click at [569, 91] on div "Topic: 082500073 / $62,436.28 / Ford F550 / Nussbaum Equipment / Kraken Auto & …" at bounding box center [603, 81] width 1206 height 22
click at [551, 86] on div "Topic: 082500073 / $62,436.28 / Ford F550 / Nussbaum Equipment / Kraken Auto & …" at bounding box center [603, 80] width 1205 height 11
click at [61, 8] on div at bounding box center [51, 12] width 20 height 25
select select "0"
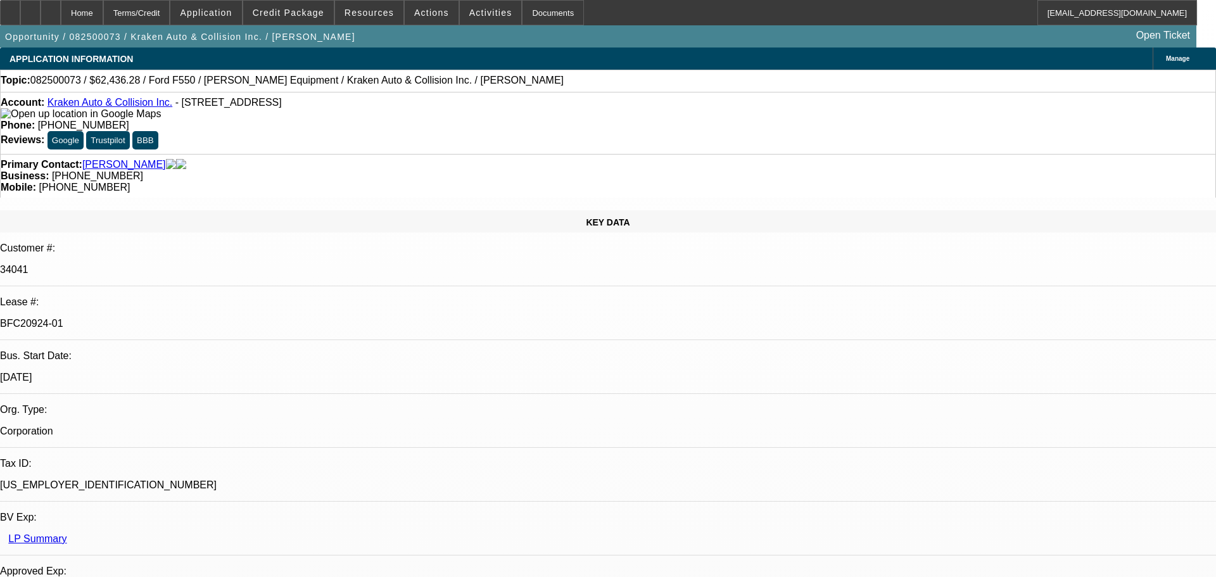
select select "0"
select select "3"
select select "0.1"
select select "4"
select select "0"
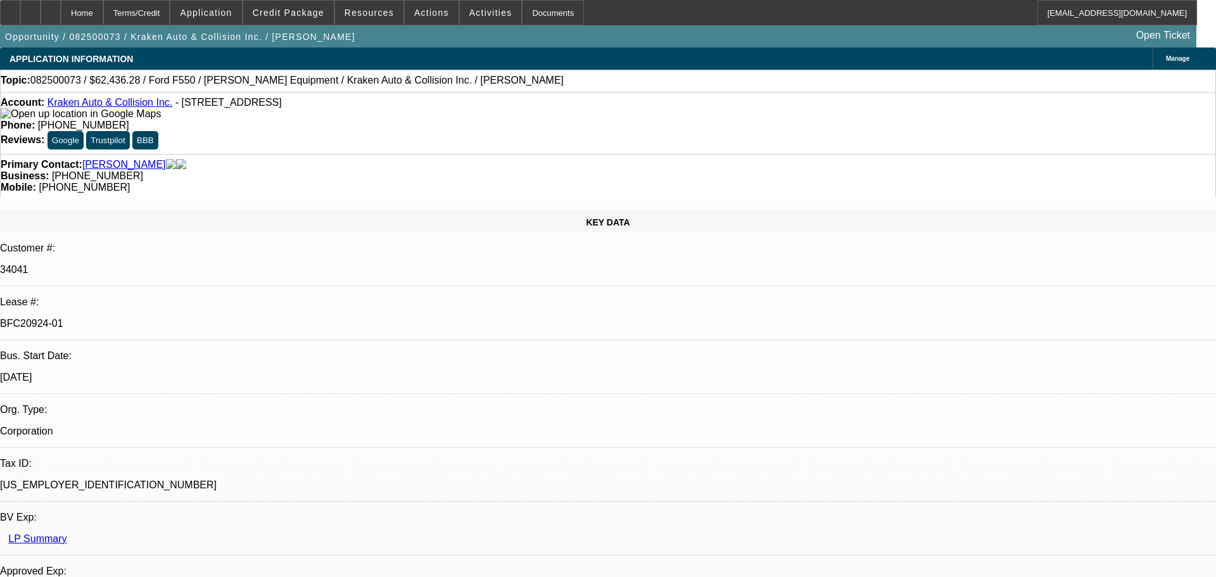
select select "0"
select select "0.1"
select select "4"
select select "0"
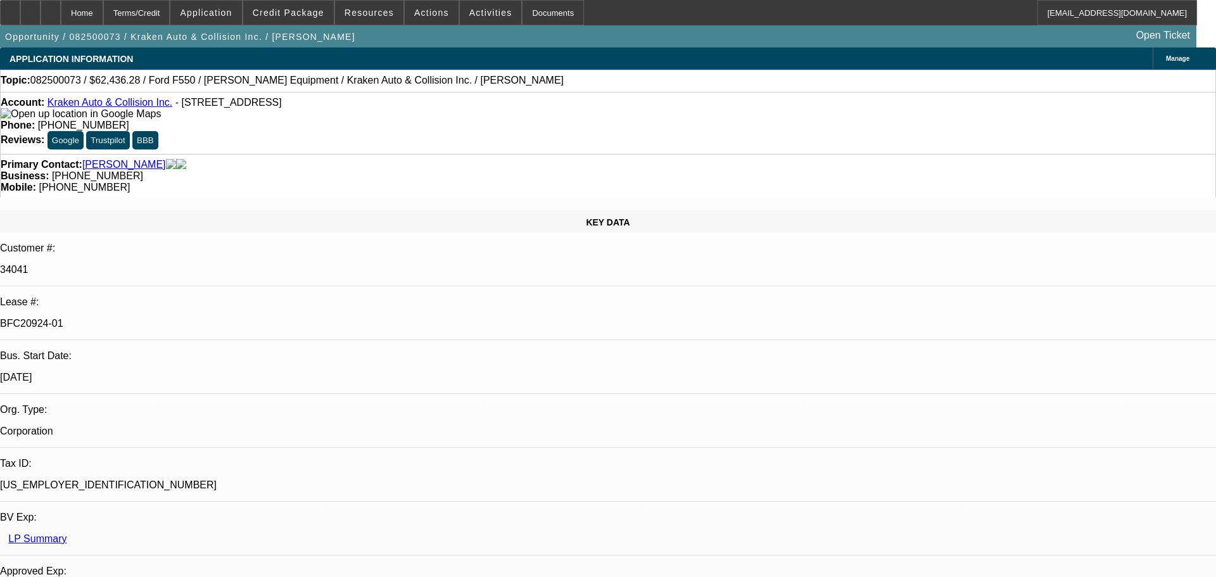
select select "0.1"
select select "4"
select select "0"
select select "0.1"
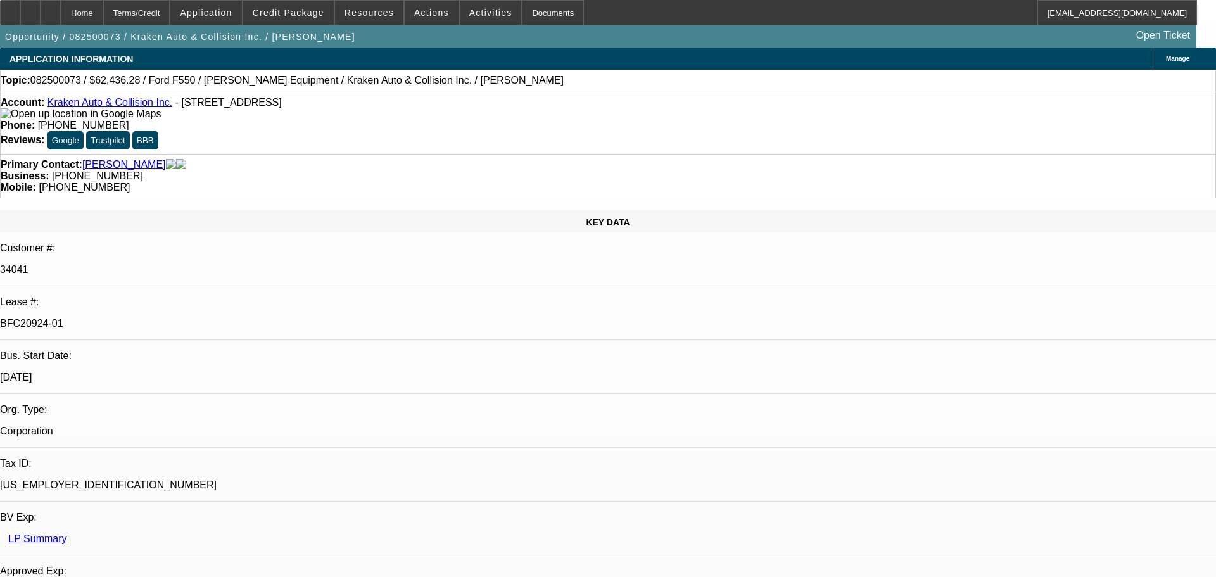
select select "4"
click at [10, 8] on icon at bounding box center [10, 8] width 0 height 0
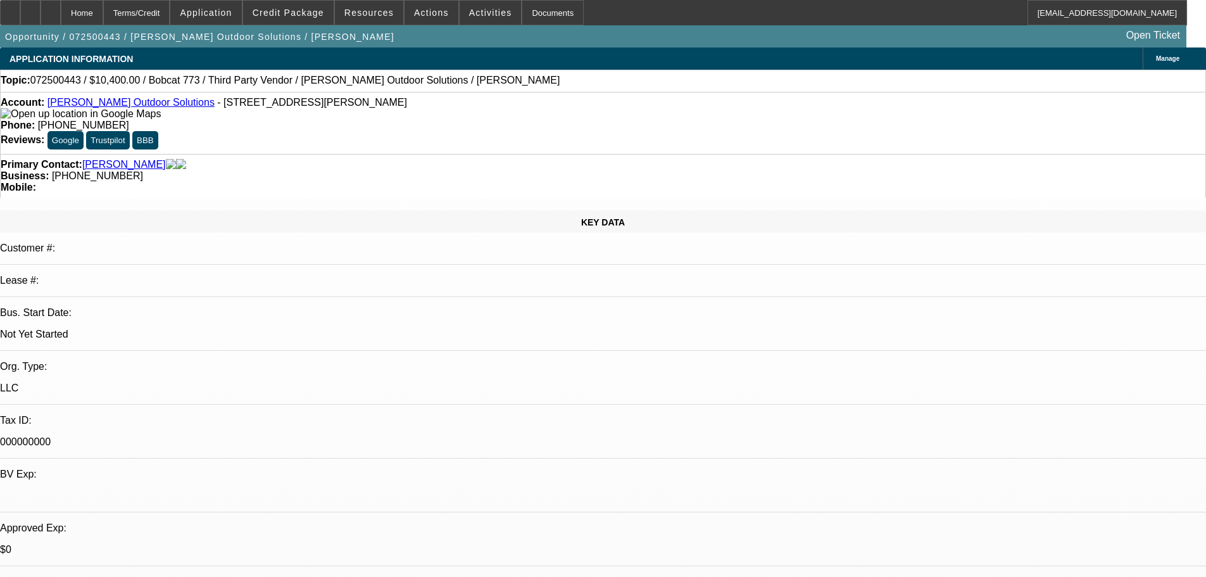
select select "0.2"
select select "2"
select select "0.1"
select select "4"
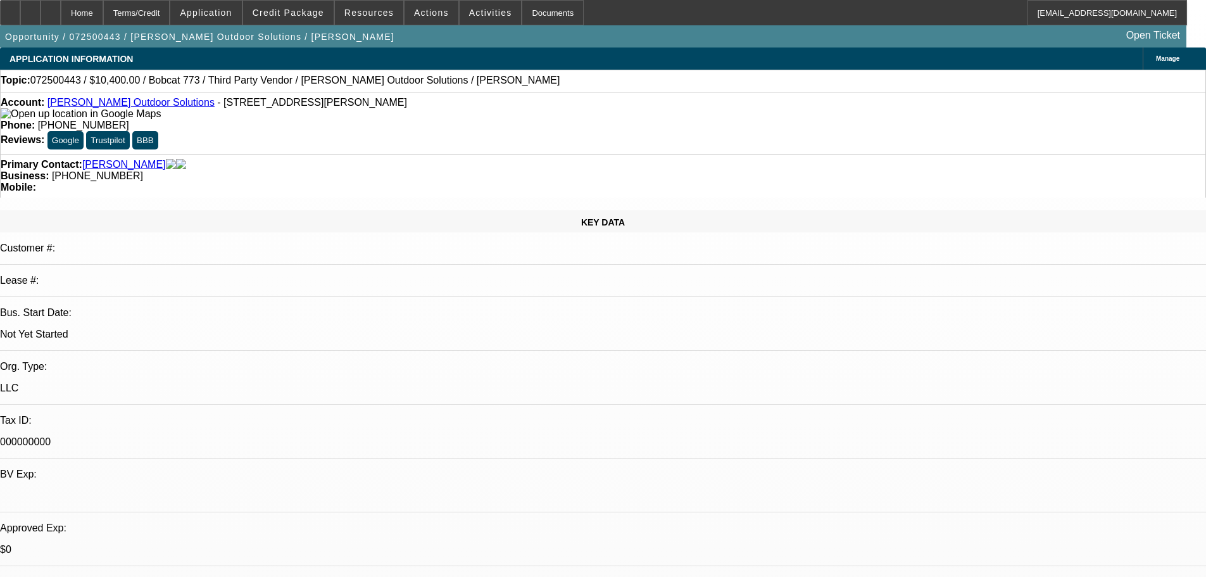
select select "0.2"
select select "2"
select select "0.1"
select select "4"
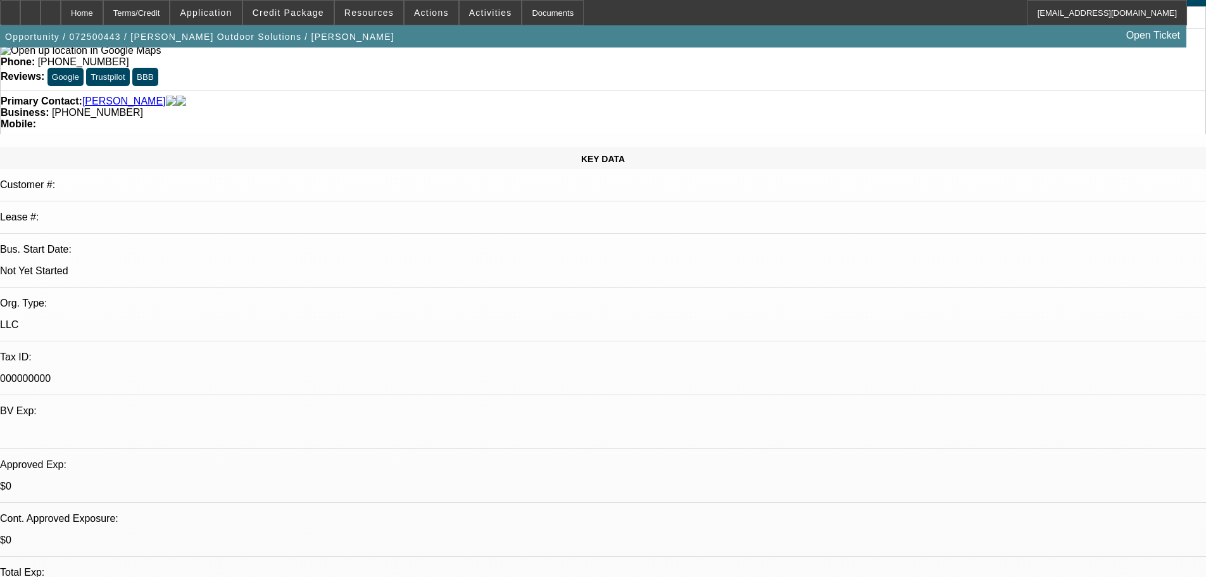
scroll to position [127, 0]
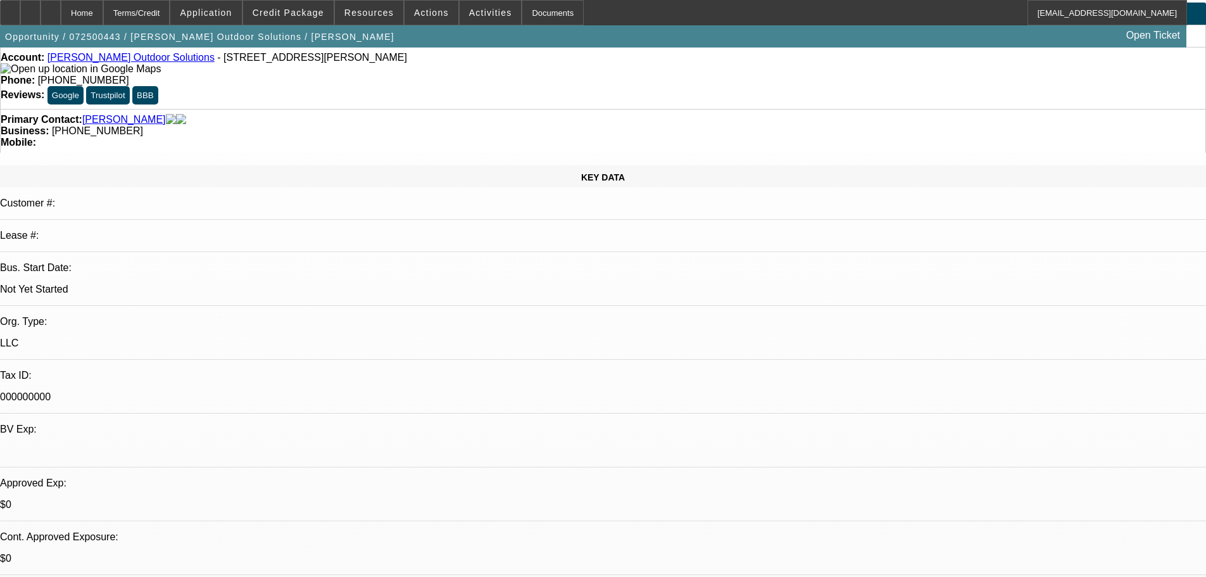
scroll to position [0, 0]
